Goal: Task Accomplishment & Management: Manage account settings

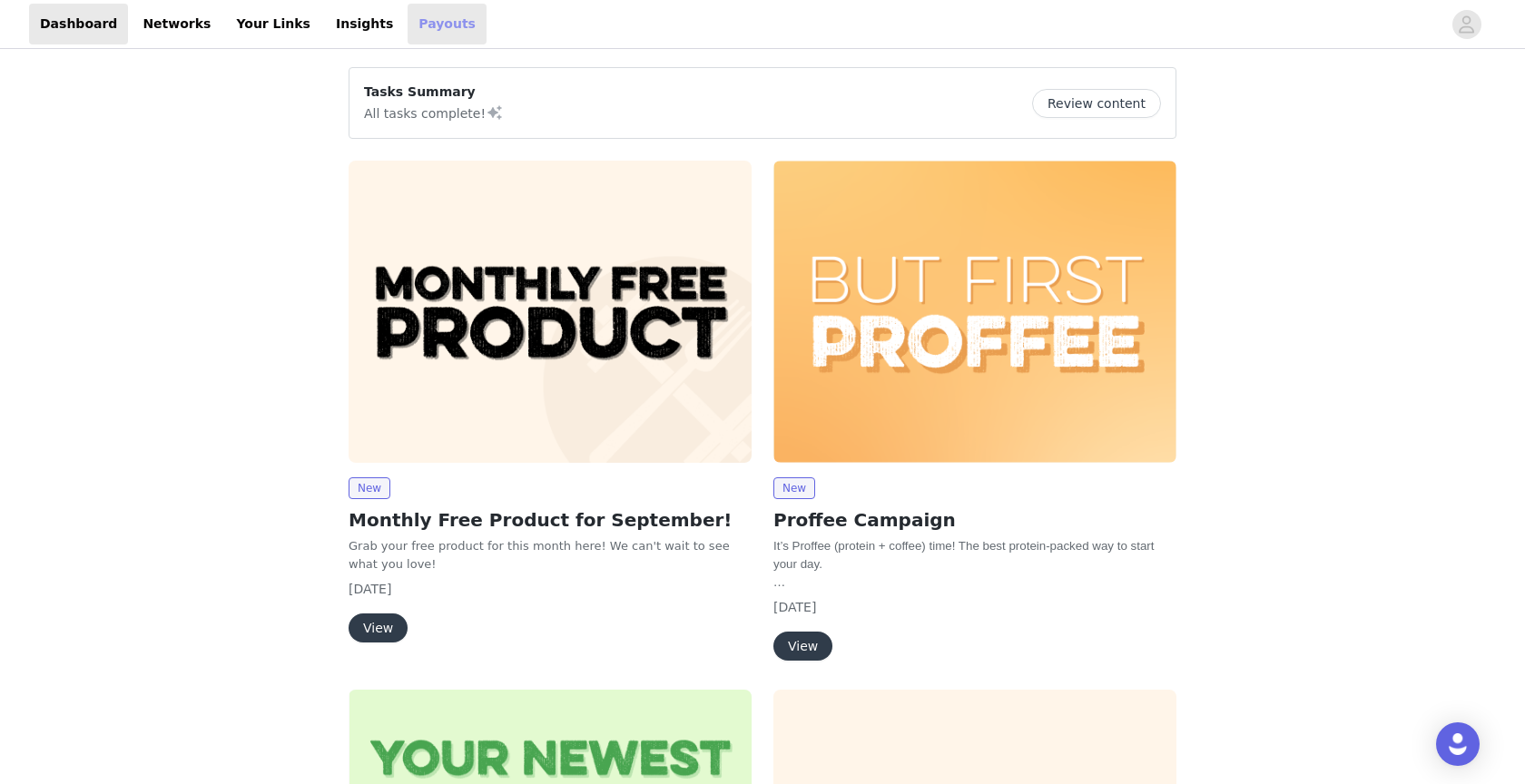
click at [424, 31] on link "Payouts" at bounding box center [446, 24] width 79 height 41
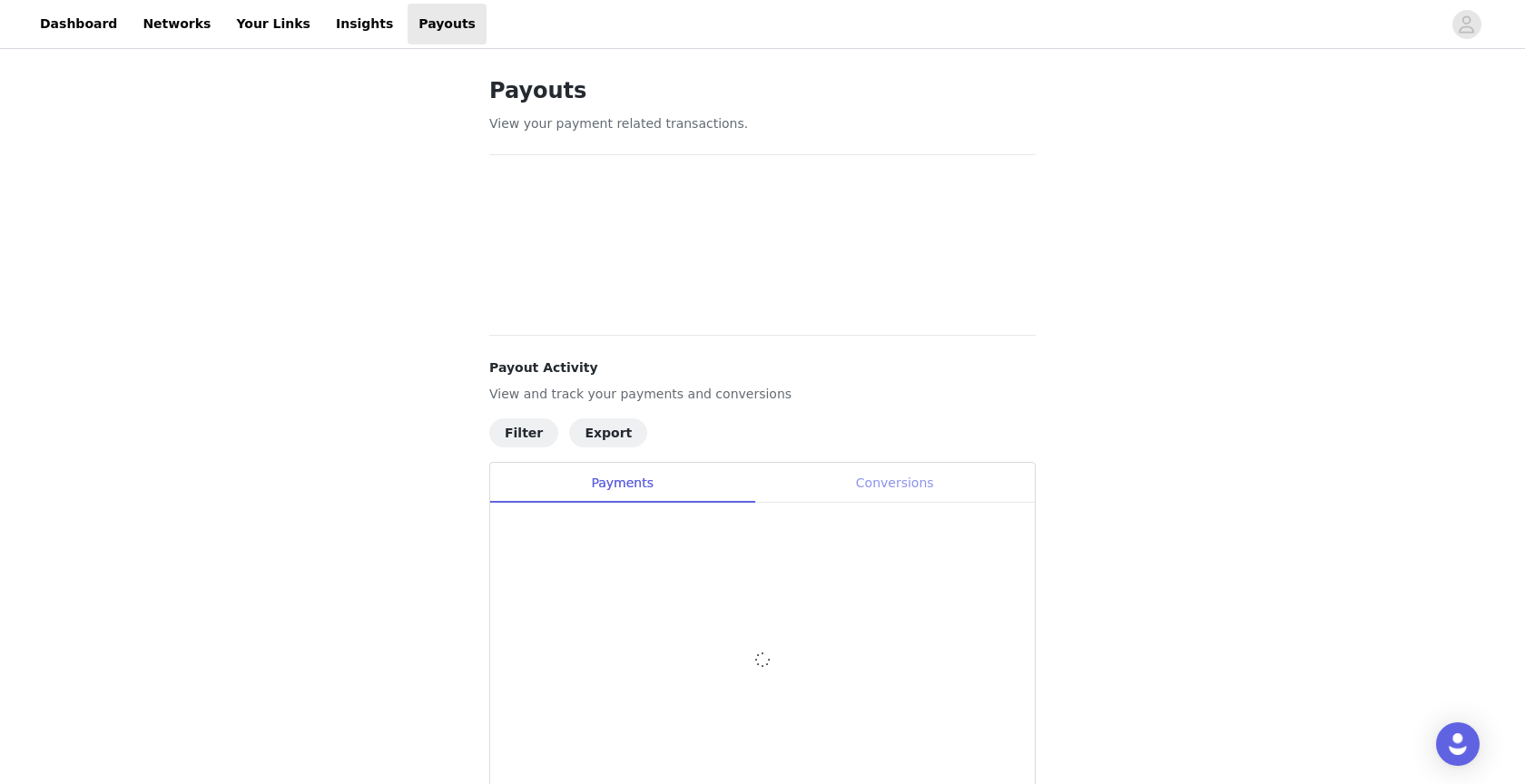
click at [871, 488] on div "Conversions" at bounding box center [895, 483] width 280 height 41
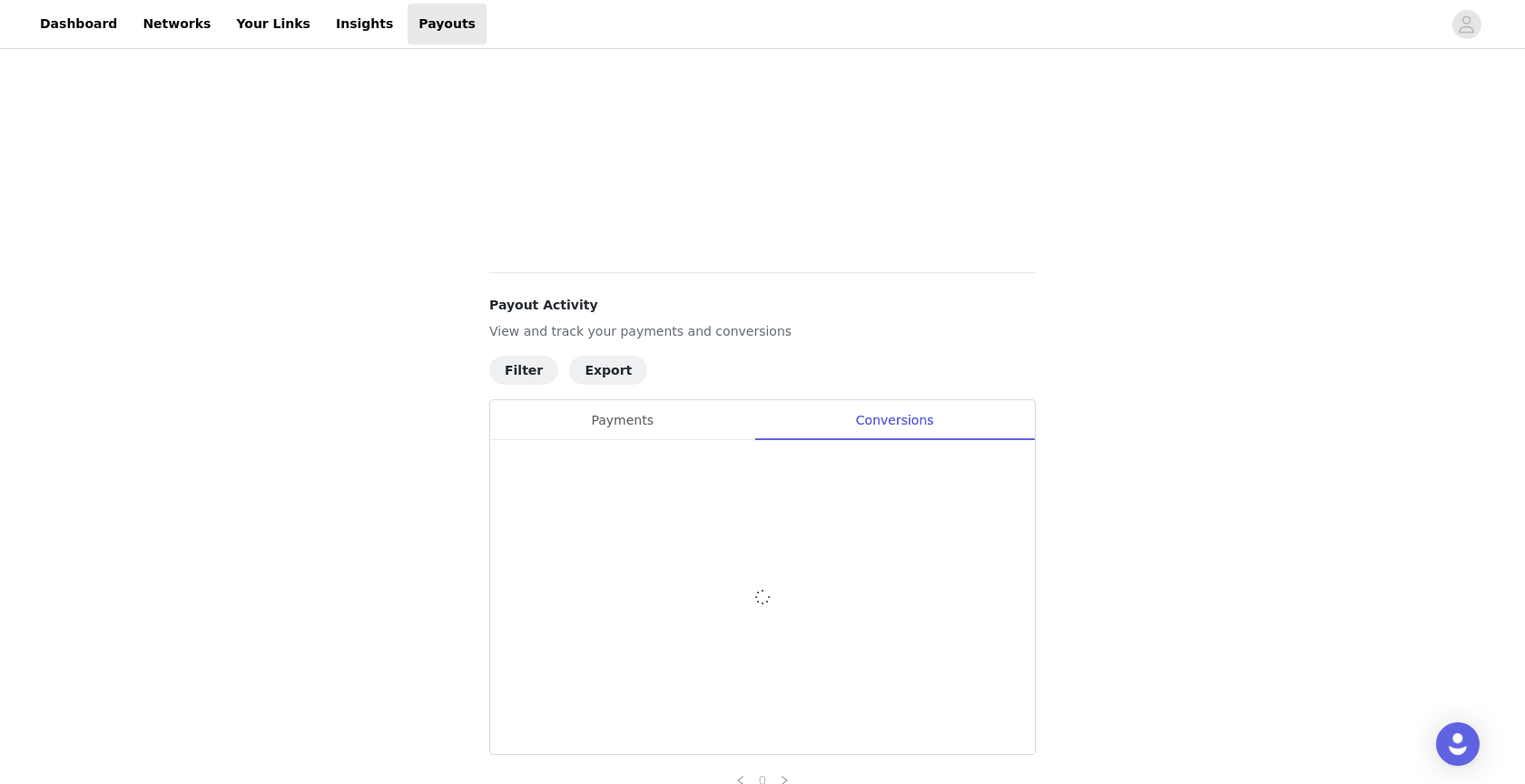
scroll to position [765, 0]
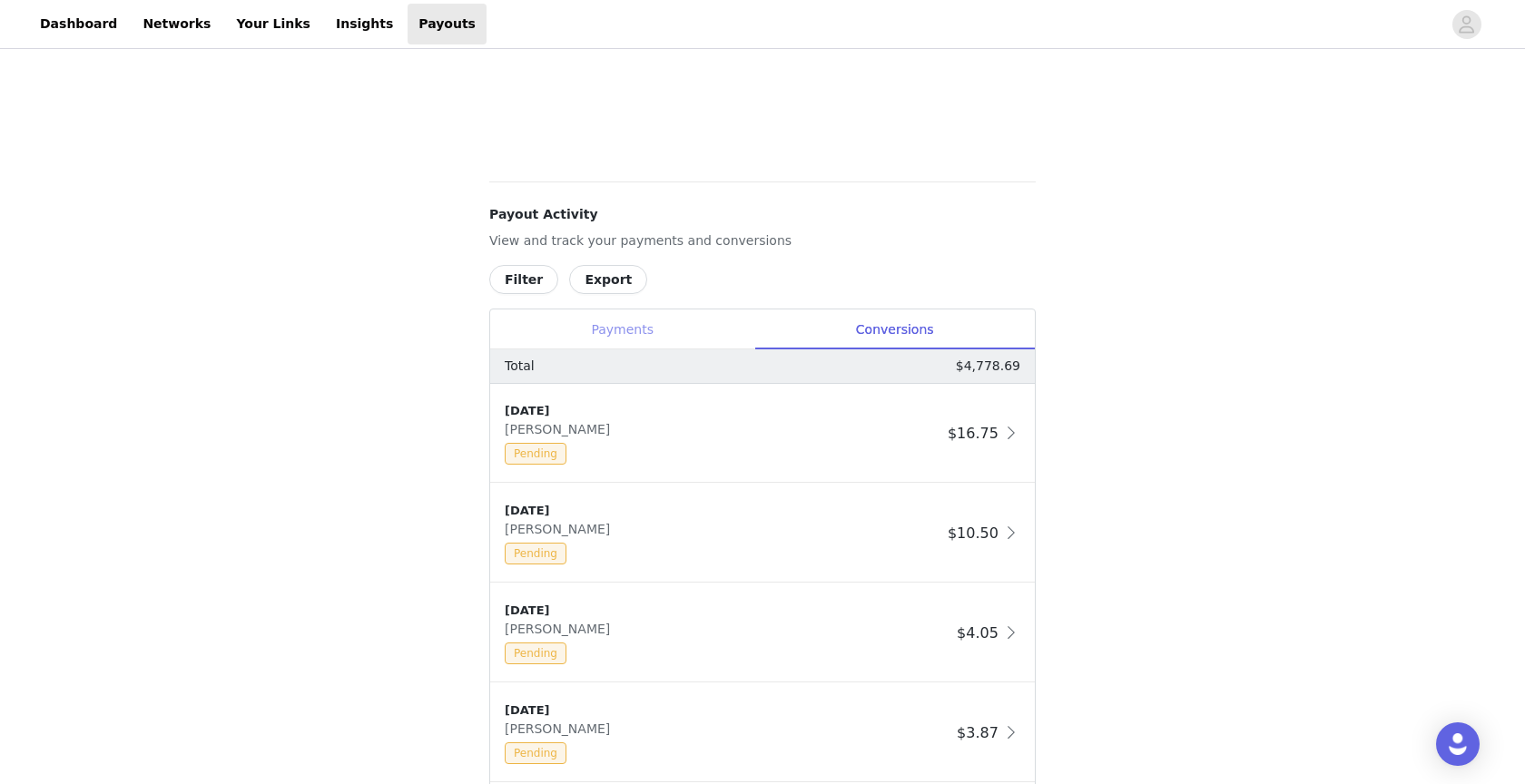
click at [637, 322] on div "Payments" at bounding box center [622, 329] width 264 height 41
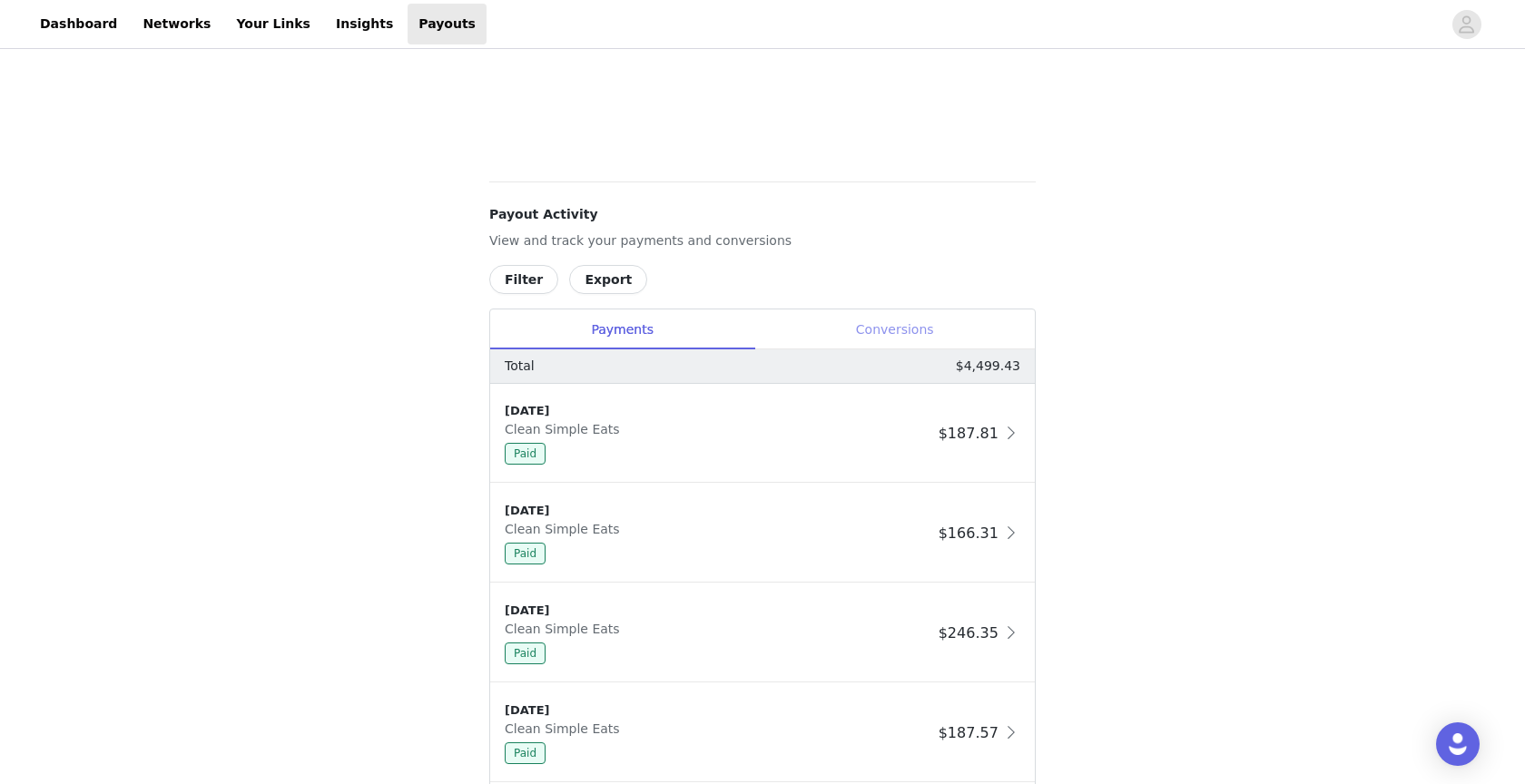
click at [863, 329] on div "Conversions" at bounding box center [895, 329] width 280 height 41
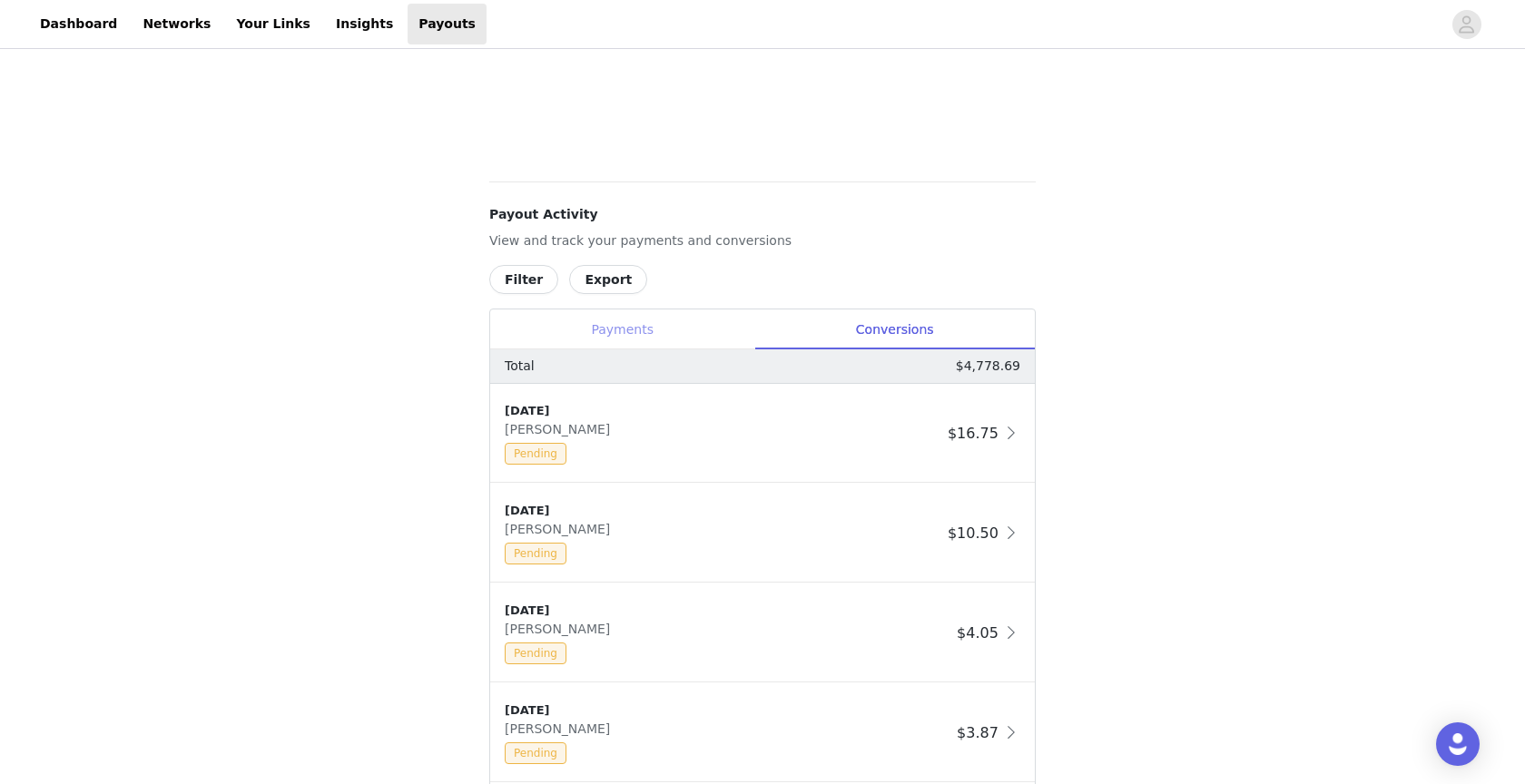
click at [658, 336] on div "Payments" at bounding box center [622, 329] width 264 height 41
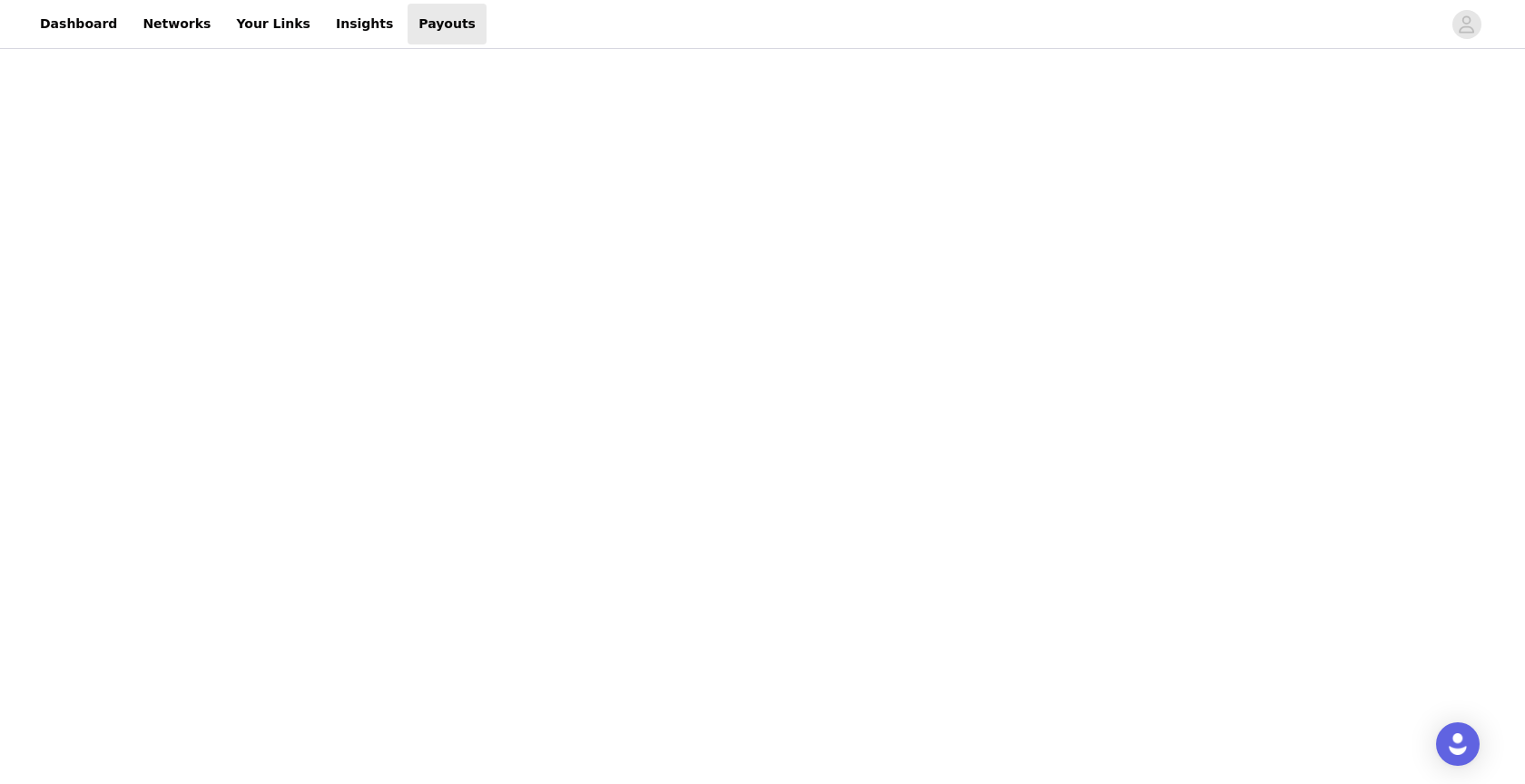
scroll to position [0, 0]
click at [343, 20] on link "Insights" at bounding box center [364, 24] width 79 height 41
